Goal: Task Accomplishment & Management: Use online tool/utility

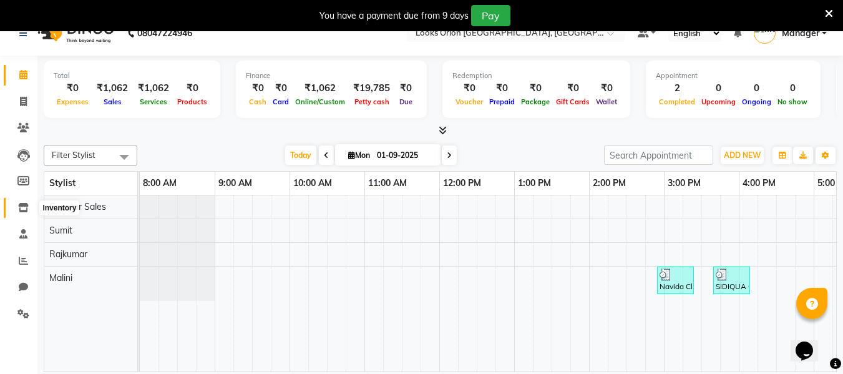
scroll to position [31, 0]
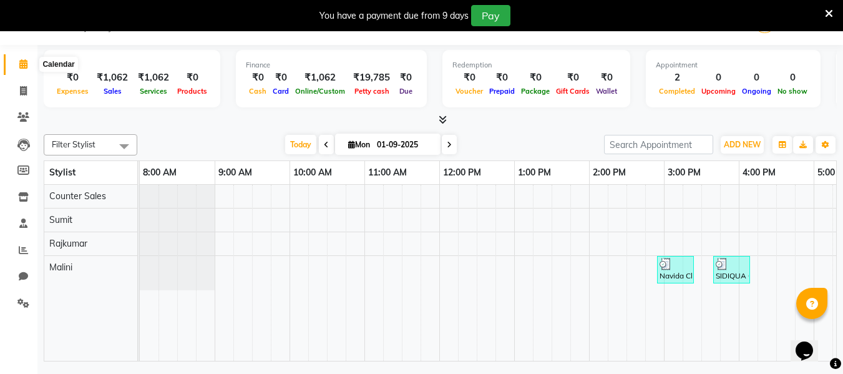
click at [21, 61] on icon at bounding box center [23, 63] width 8 height 9
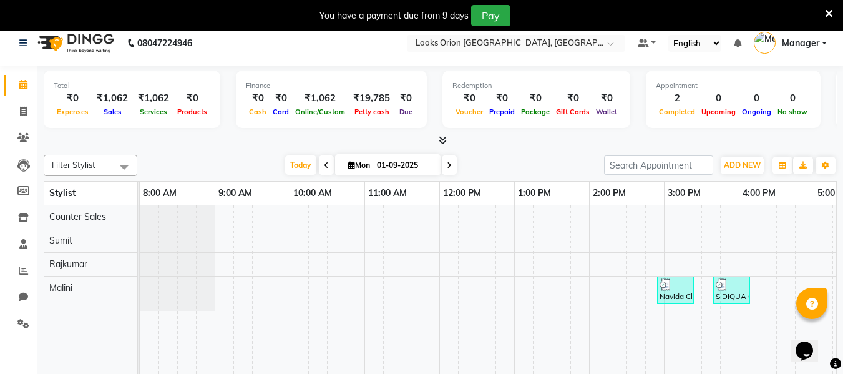
scroll to position [0, 0]
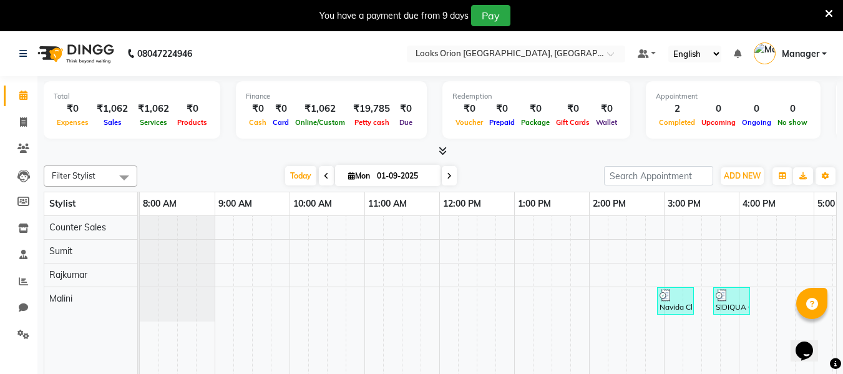
click at [19, 52] on div "08047224946" at bounding box center [106, 53] width 192 height 35
click at [21, 124] on icon at bounding box center [23, 121] width 7 height 9
select select "service"
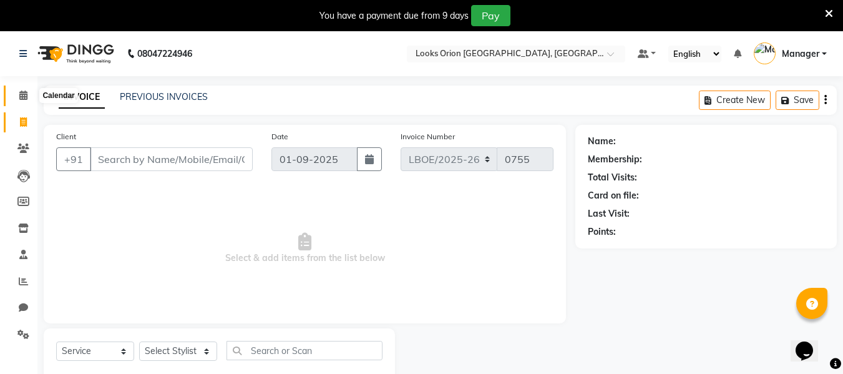
click at [21, 94] on icon at bounding box center [23, 94] width 8 height 9
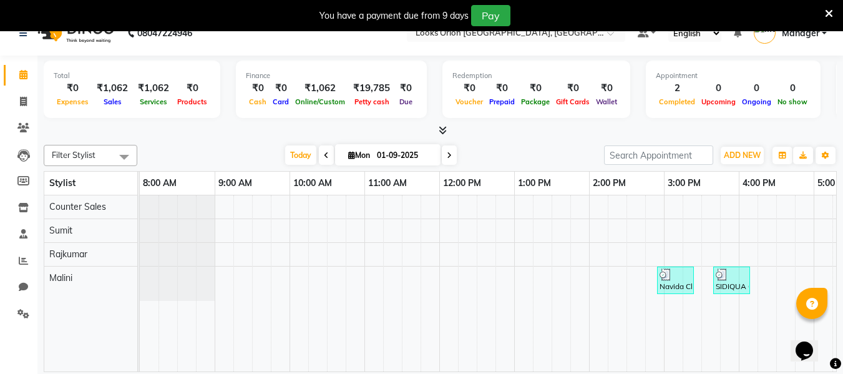
scroll to position [31, 0]
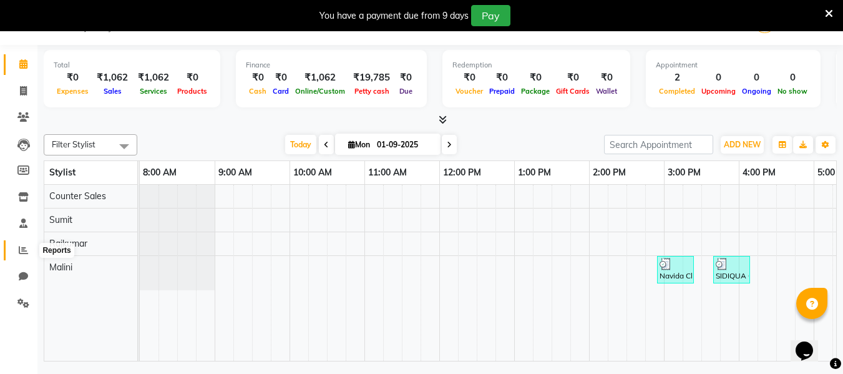
click at [18, 250] on span at bounding box center [23, 250] width 22 height 14
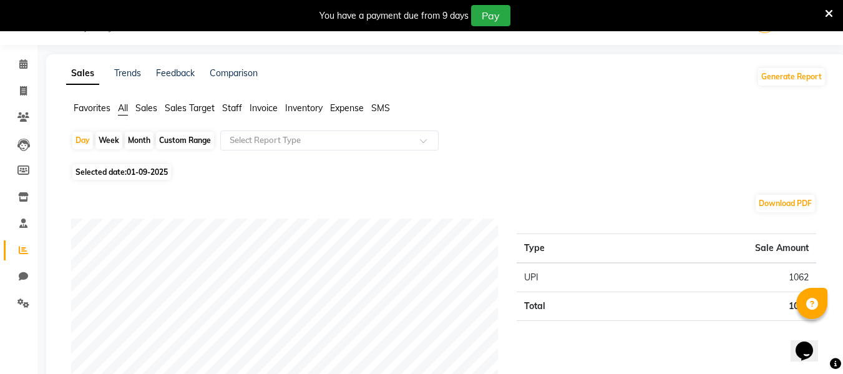
click at [149, 107] on span "Sales" at bounding box center [146, 107] width 22 height 11
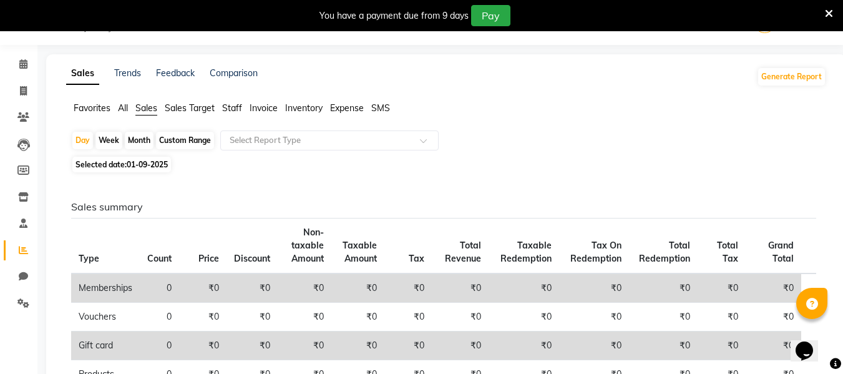
click at [120, 107] on span "All" at bounding box center [123, 107] width 10 height 11
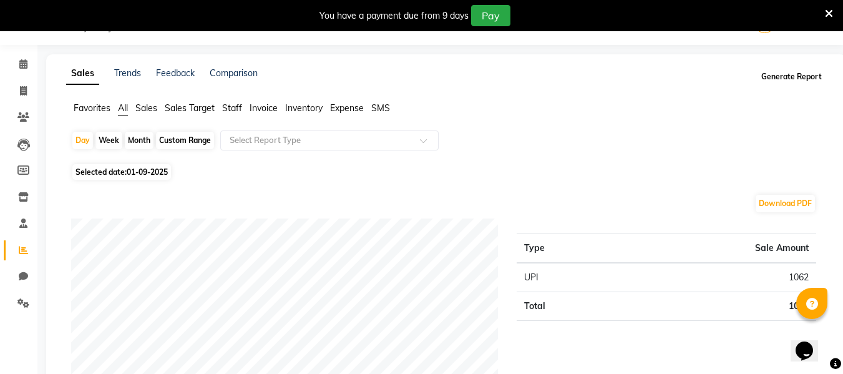
click at [781, 76] on button "Generate Report" at bounding box center [791, 76] width 67 height 17
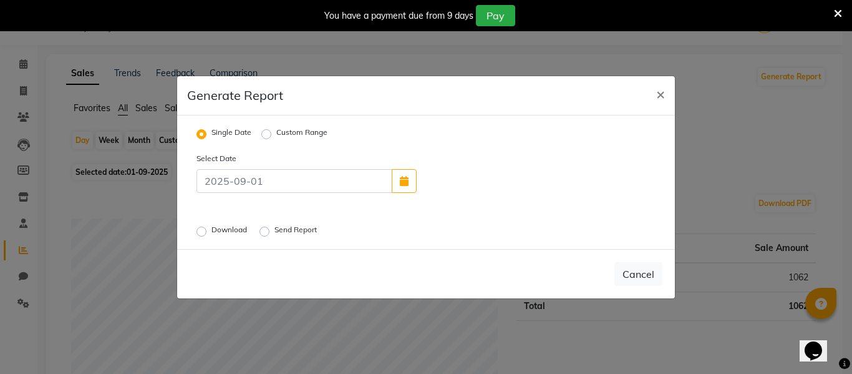
click at [275, 229] on label "Send Report" at bounding box center [297, 231] width 45 height 15
click at [265, 229] on input "Send Report" at bounding box center [266, 231] width 9 height 9
click at [648, 275] on button "Send" at bounding box center [643, 274] width 39 height 22
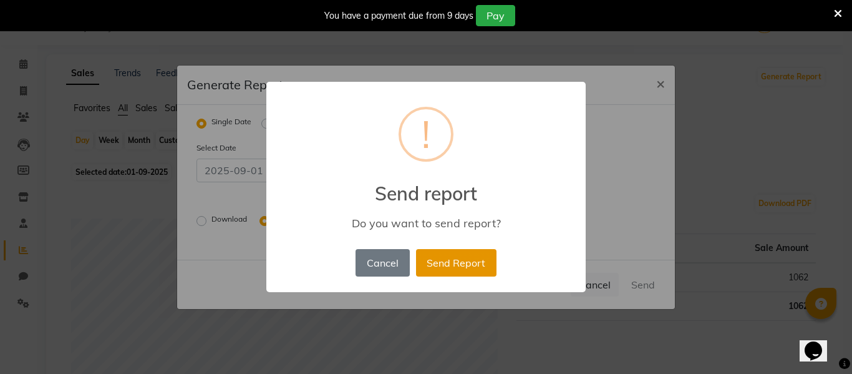
click at [472, 268] on button "Send Report" at bounding box center [456, 262] width 80 height 27
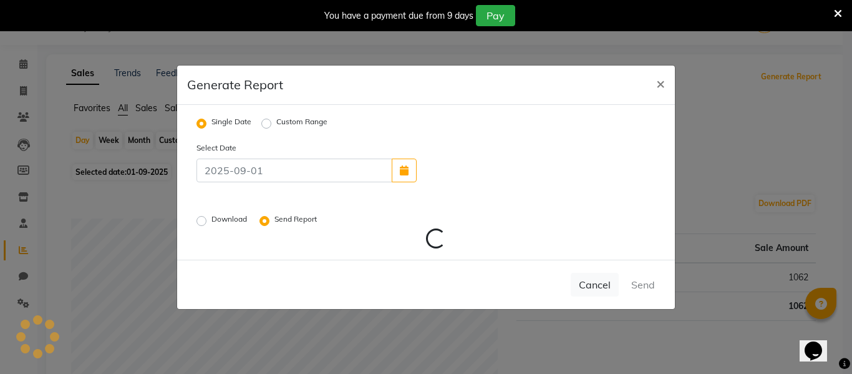
radio input "false"
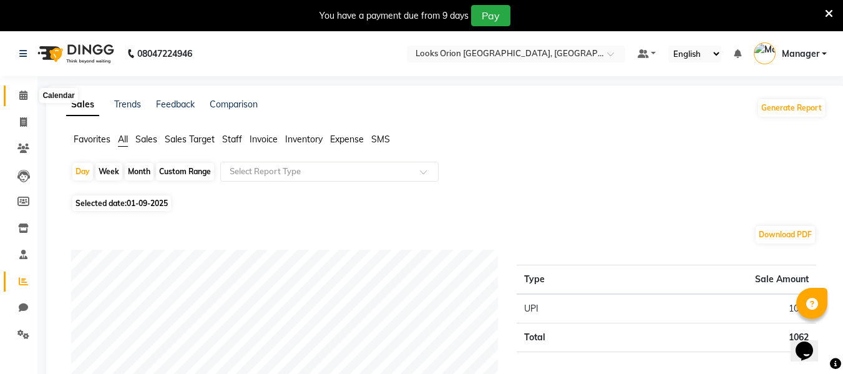
click at [21, 94] on icon at bounding box center [23, 94] width 8 height 9
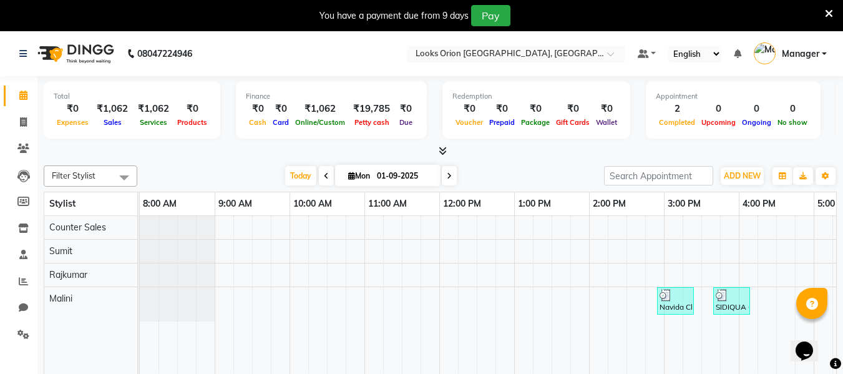
drag, startPoint x: 831, startPoint y: 1, endPoint x: 227, endPoint y: 63, distance: 607.2
click at [226, 62] on nav "08047224946 Select Location × Looks Orion [GEOGRAPHIC_DATA], [GEOGRAPHIC_DATA] …" at bounding box center [421, 53] width 843 height 45
click at [22, 53] on icon at bounding box center [22, 53] width 7 height 9
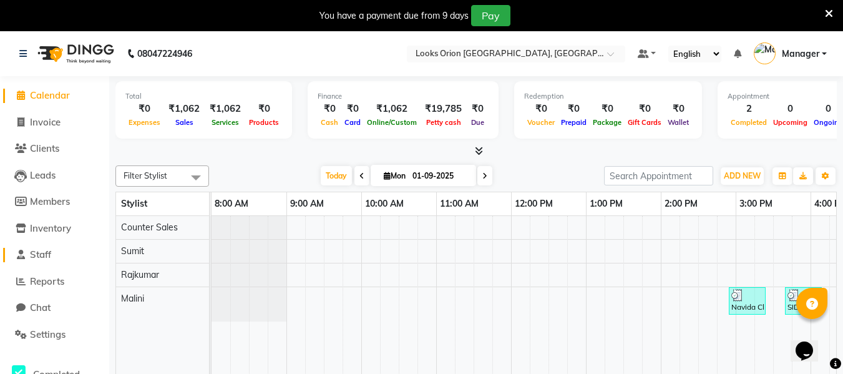
drag, startPoint x: 95, startPoint y: 260, endPoint x: 91, endPoint y: 295, distance: 35.2
drag, startPoint x: 91, startPoint y: 295, endPoint x: 69, endPoint y: 338, distance: 48.0
click at [69, 338] on link "Settings" at bounding box center [54, 335] width 103 height 14
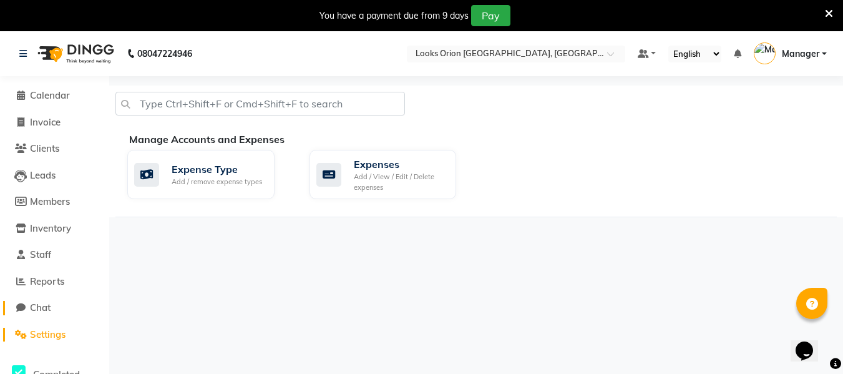
click at [56, 309] on link "Chat" at bounding box center [54, 308] width 103 height 14
select select "100"
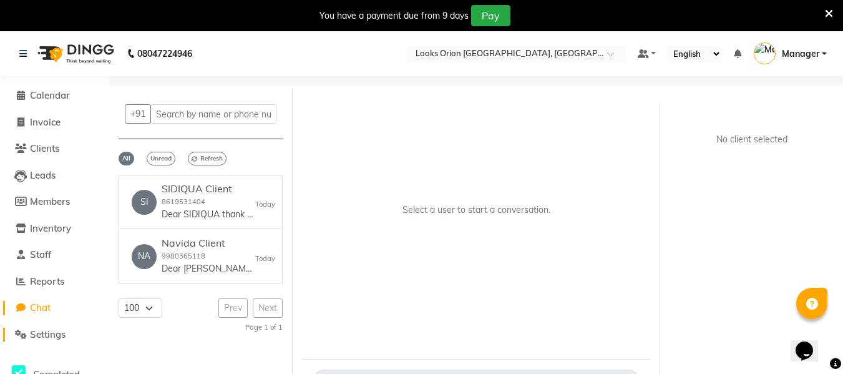
click at [60, 338] on span "Settings" at bounding box center [48, 334] width 36 height 12
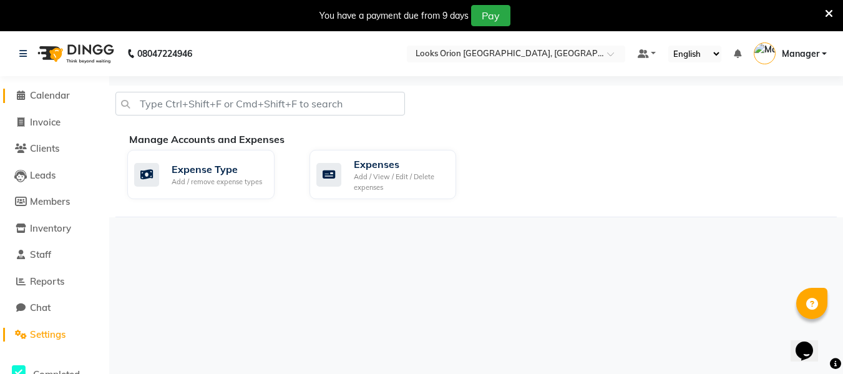
click at [67, 98] on span "Calendar" at bounding box center [50, 95] width 40 height 12
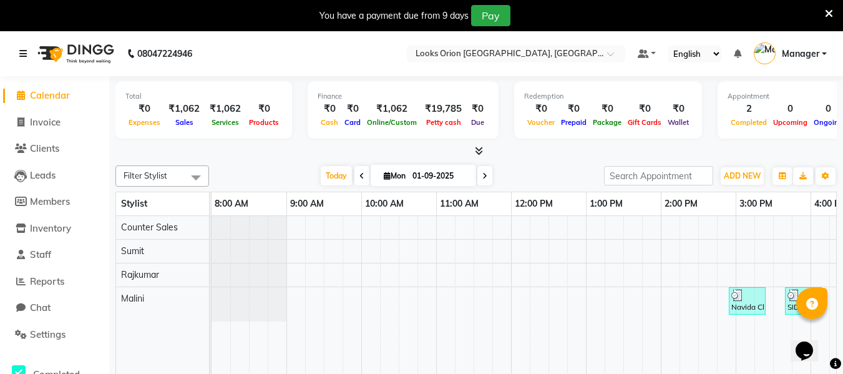
click at [26, 56] on icon at bounding box center [22, 53] width 7 height 9
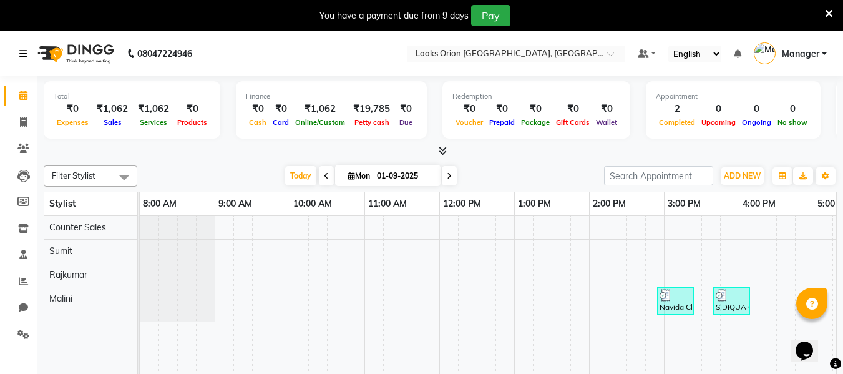
click at [22, 57] on icon at bounding box center [22, 53] width 7 height 9
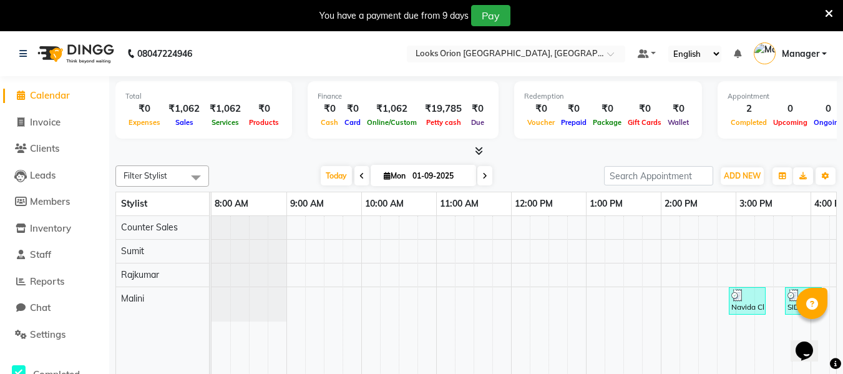
click at [738, 59] on span at bounding box center [737, 53] width 7 height 11
